Goal: Information Seeking & Learning: Learn about a topic

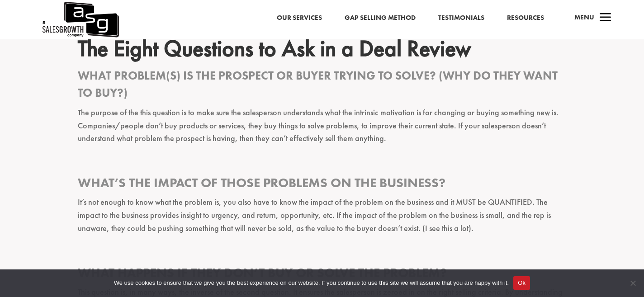
scroll to position [990, 0]
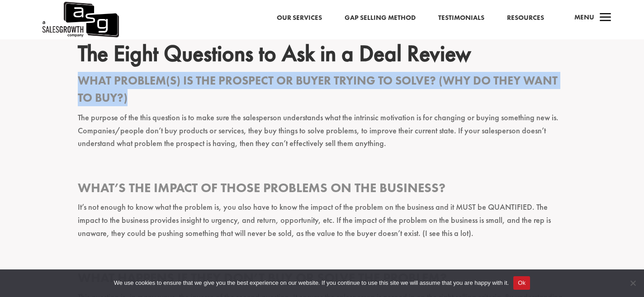
drag, startPoint x: 136, startPoint y: 101, endPoint x: 82, endPoint y: 84, distance: 56.5
click at [82, 84] on h3 "What problem(s) is the prospect or buyer trying to solve? (Why do they want to …" at bounding box center [322, 91] width 488 height 39
copy span "What problem(s) is the prospect or buyer trying to solve? (Why do they want to …"
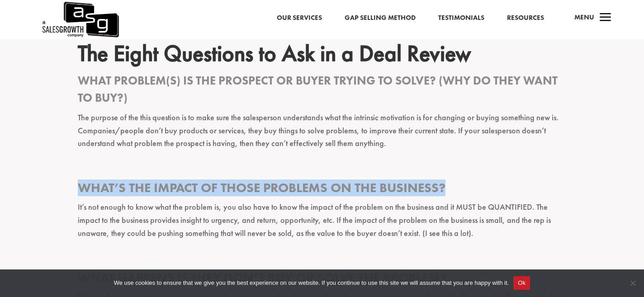
drag, startPoint x: 456, startPoint y: 189, endPoint x: 75, endPoint y: 185, distance: 380.8
copy h3 "What’s the impact of those problems on the business?"
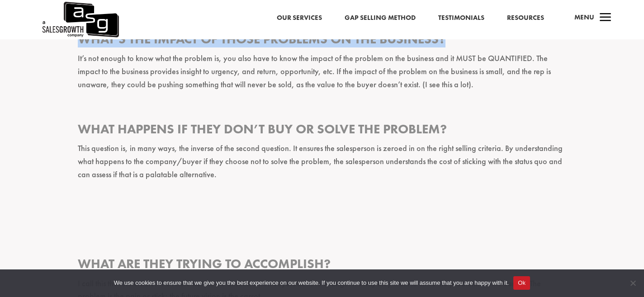
scroll to position [1144, 0]
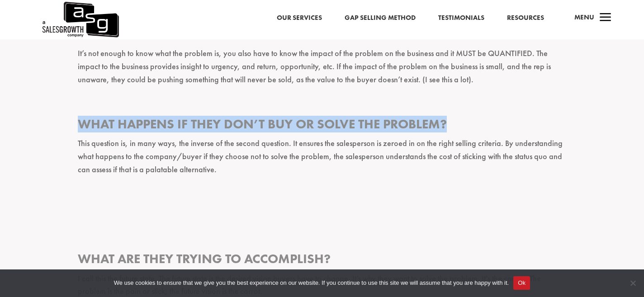
drag, startPoint x: 467, startPoint y: 126, endPoint x: 77, endPoint y: 123, distance: 389.9
click at [77, 123] on div "It’s a sales manager’s job to know whether or not a salesperson is going to mak…" at bounding box center [322, 233] width 644 height 2125
copy h3 "What happens if they don’t buy or solve the problem?"
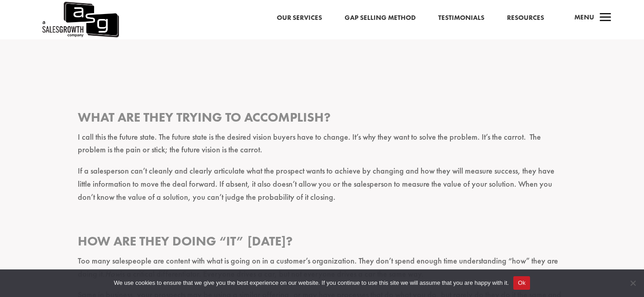
scroll to position [1299, 0]
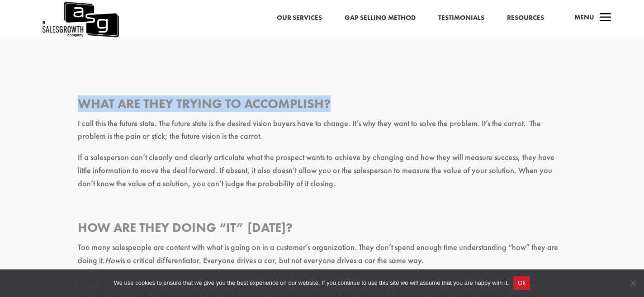
drag, startPoint x: 345, startPoint y: 104, endPoint x: 63, endPoint y: 99, distance: 282.2
click at [63, 99] on div "It’s a sales manager’s job to know whether or not a salesperson is going to mak…" at bounding box center [322, 78] width 644 height 2125
copy h3 "What are they trying to accomplish?"
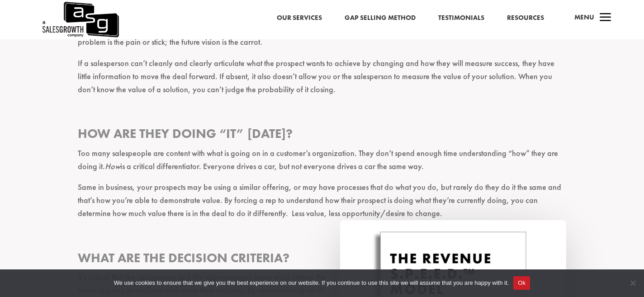
scroll to position [1394, 0]
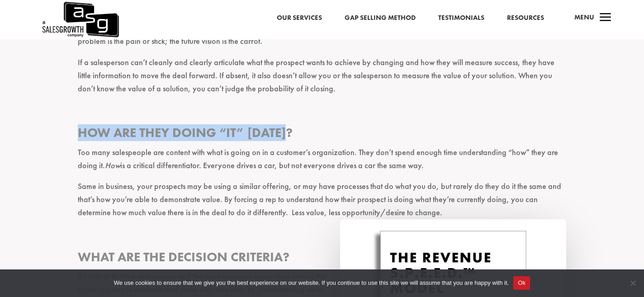
drag, startPoint x: 303, startPoint y: 127, endPoint x: 74, endPoint y: 127, distance: 229.3
copy h3 "How are they doing “it” [DATE]?"
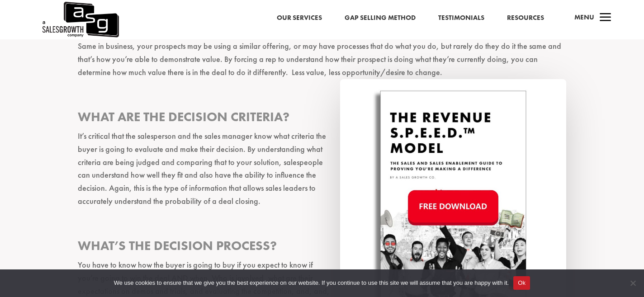
scroll to position [1581, 0]
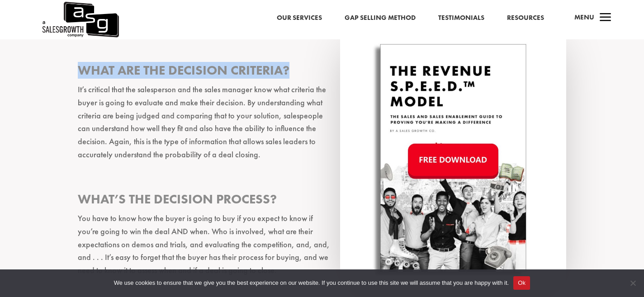
drag, startPoint x: 294, startPoint y: 75, endPoint x: 70, endPoint y: 76, distance: 223.9
copy h3 "What are the decision criteria?"
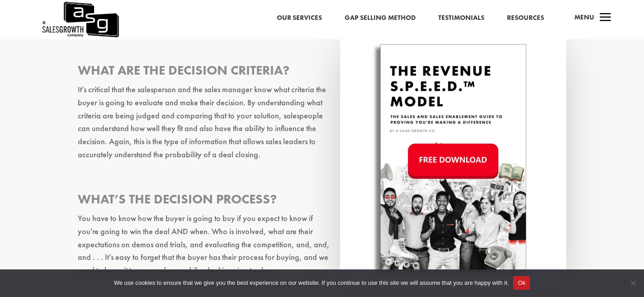
click at [286, 203] on h3 "What’s the decision process?" at bounding box center [322, 201] width 488 height 21
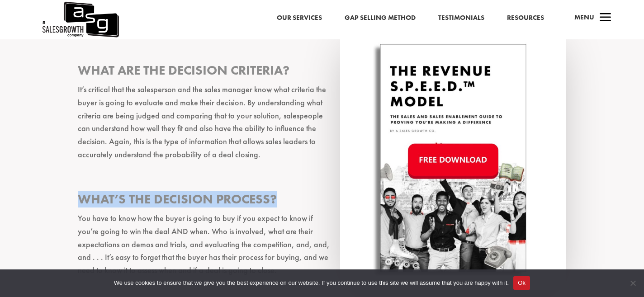
drag, startPoint x: 286, startPoint y: 203, endPoint x: 57, endPoint y: 196, distance: 229.8
copy h3 "What’s the decision process?"
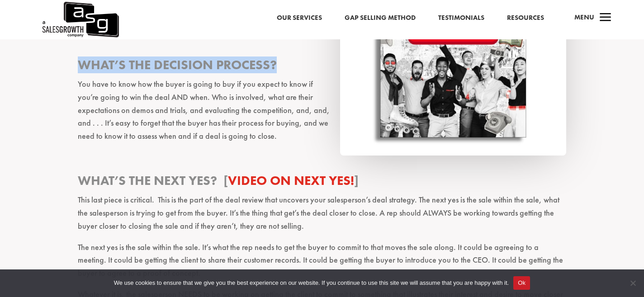
scroll to position [1781, 0]
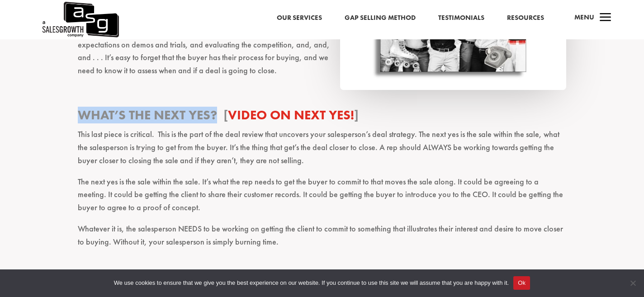
drag, startPoint x: 216, startPoint y: 116, endPoint x: 79, endPoint y: 106, distance: 137.8
copy div "What’s the next yes?"
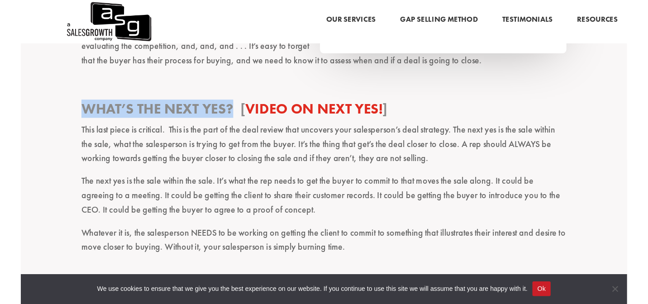
scroll to position [1865, 0]
